Goal: Information Seeking & Learning: Check status

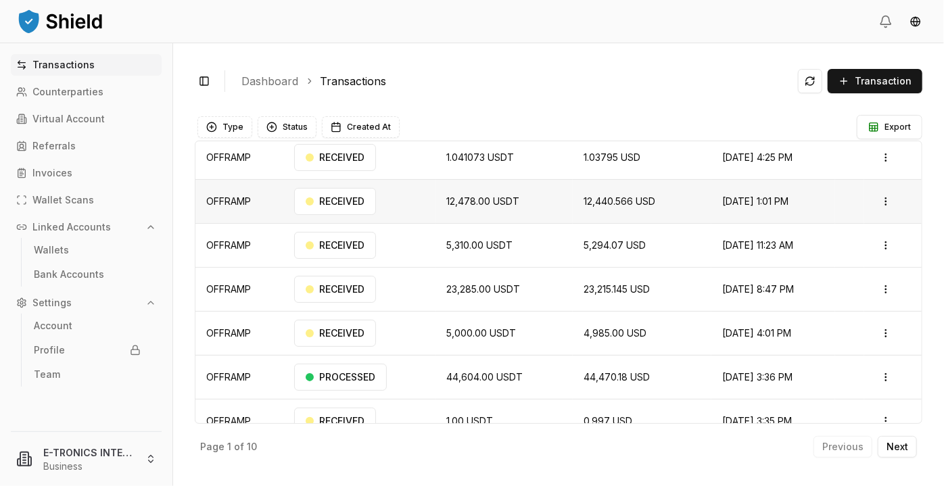
scroll to position [99, 0]
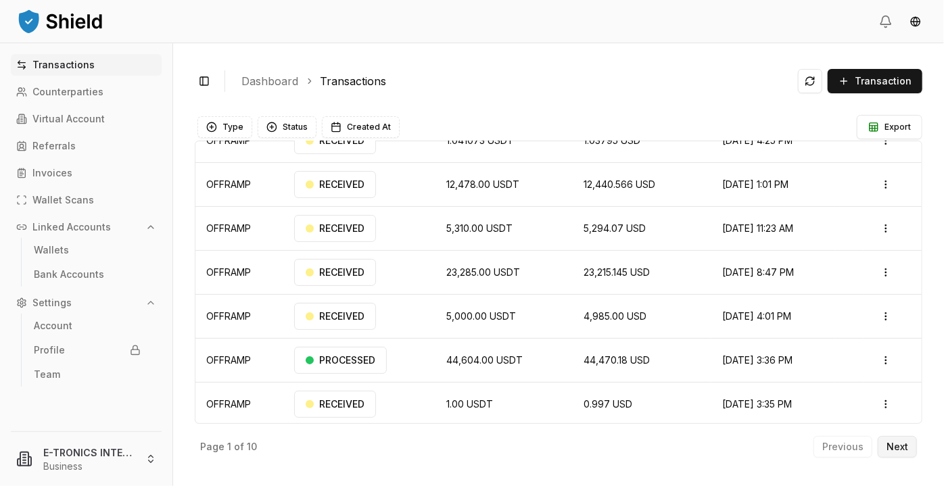
click at [894, 446] on p "Next" at bounding box center [898, 446] width 22 height 9
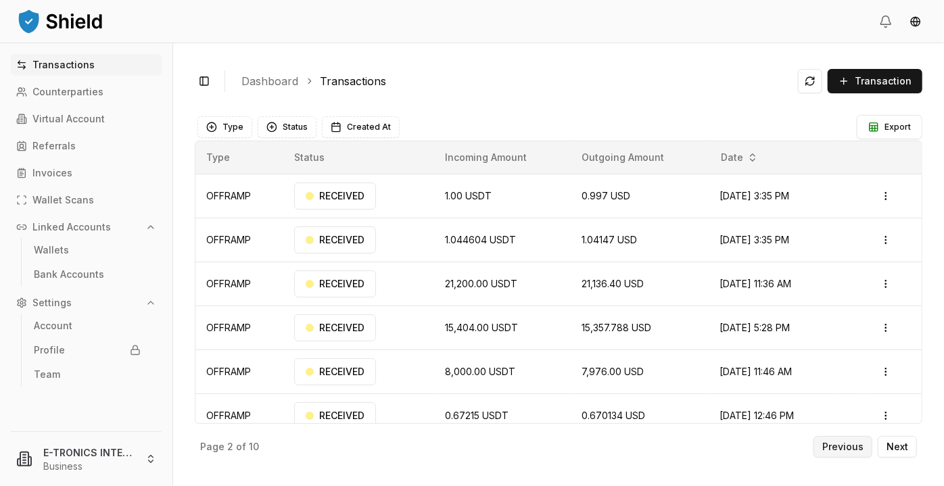
click at [851, 440] on button "Previous" at bounding box center [842, 447] width 59 height 22
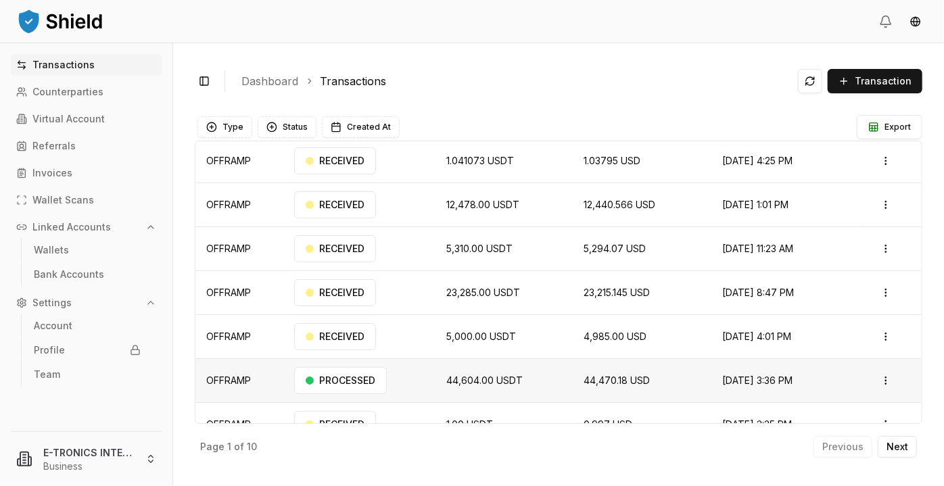
scroll to position [99, 0]
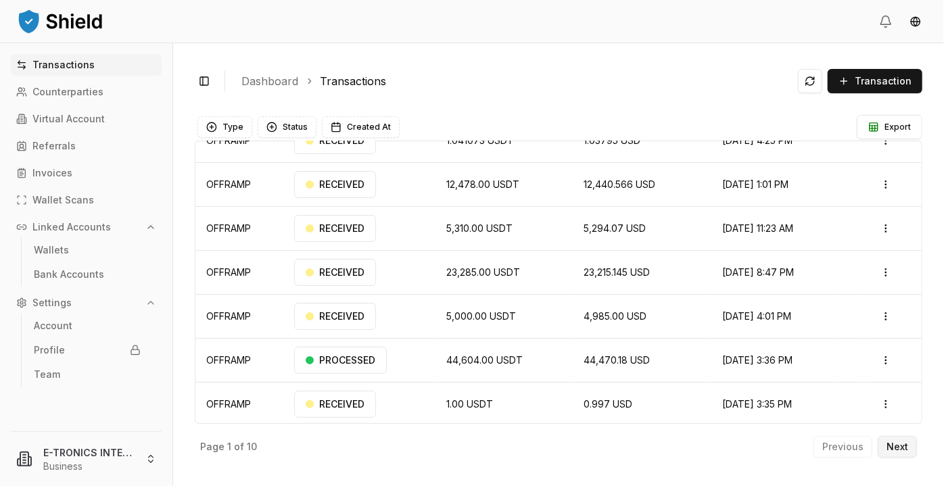
click at [905, 453] on button "Next" at bounding box center [897, 447] width 39 height 22
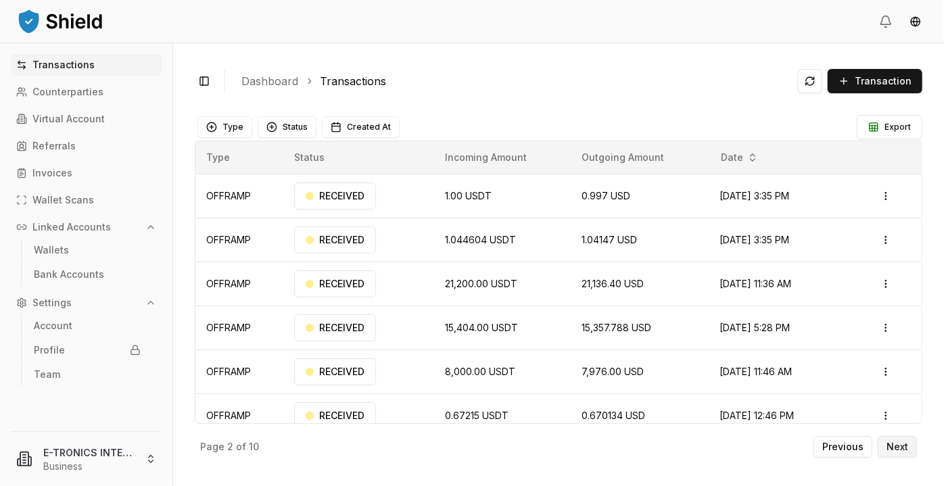
click at [901, 456] on button "Next" at bounding box center [897, 447] width 39 height 22
click at [864, 454] on button "Previous" at bounding box center [842, 447] width 59 height 22
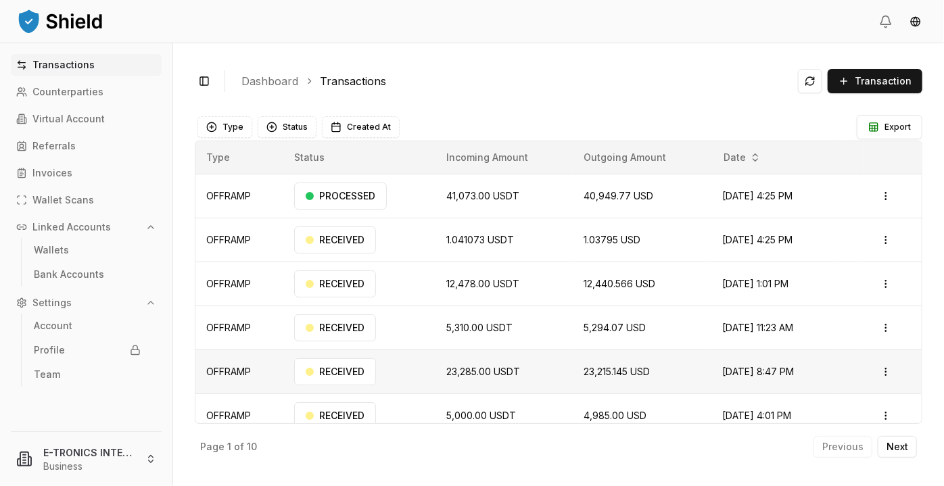
scroll to position [61, 0]
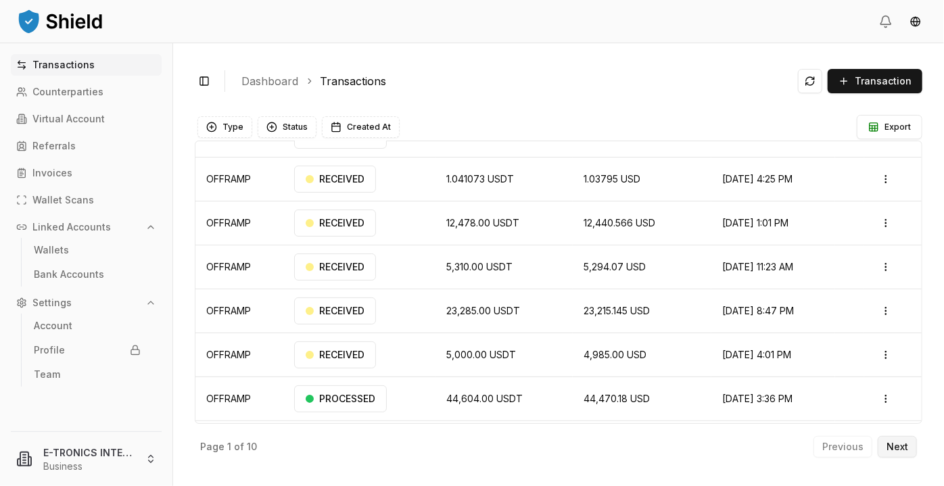
click at [887, 445] on p "Next" at bounding box center [898, 446] width 22 height 9
click at [895, 449] on p "Next" at bounding box center [898, 446] width 22 height 9
click at [828, 446] on p "Previous" at bounding box center [842, 446] width 41 height 9
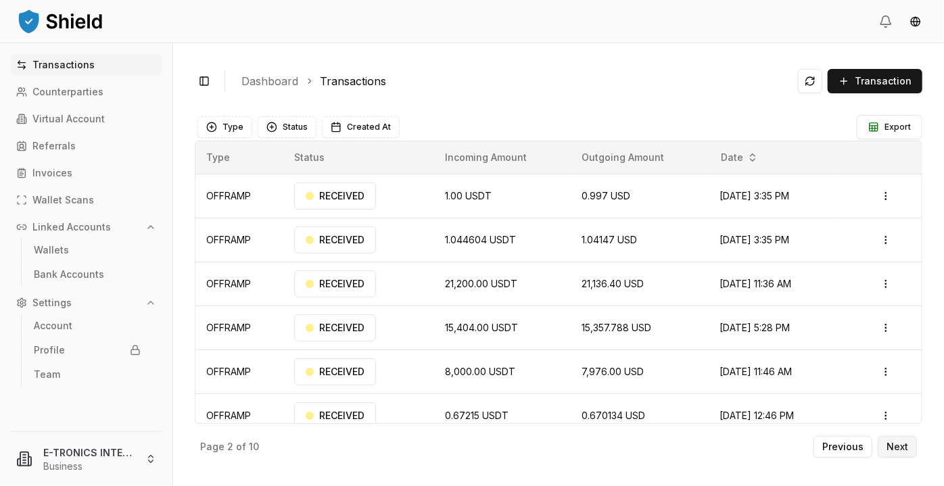
click at [909, 441] on button "Next" at bounding box center [897, 447] width 39 height 22
click at [864, 448] on p "Previous" at bounding box center [842, 446] width 41 height 9
click at [859, 446] on p "Previous" at bounding box center [842, 446] width 41 height 9
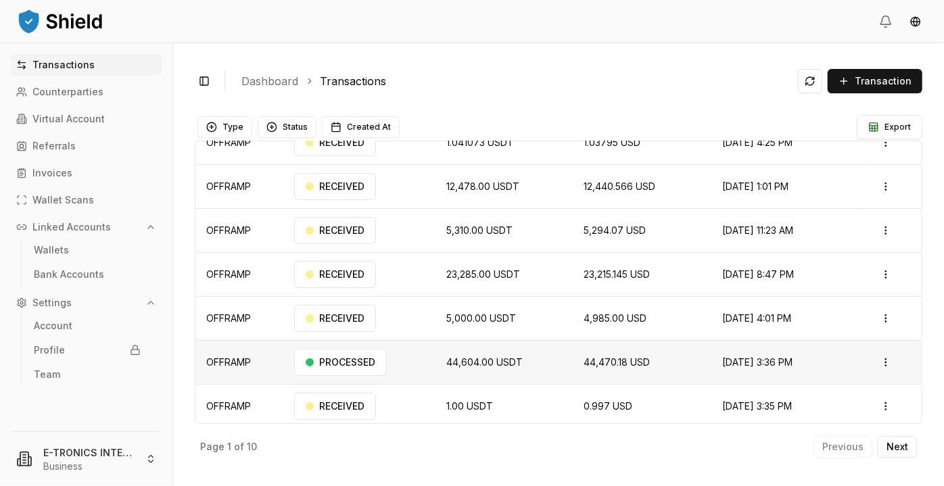
scroll to position [99, 0]
